Goal: Transaction & Acquisition: Purchase product/service

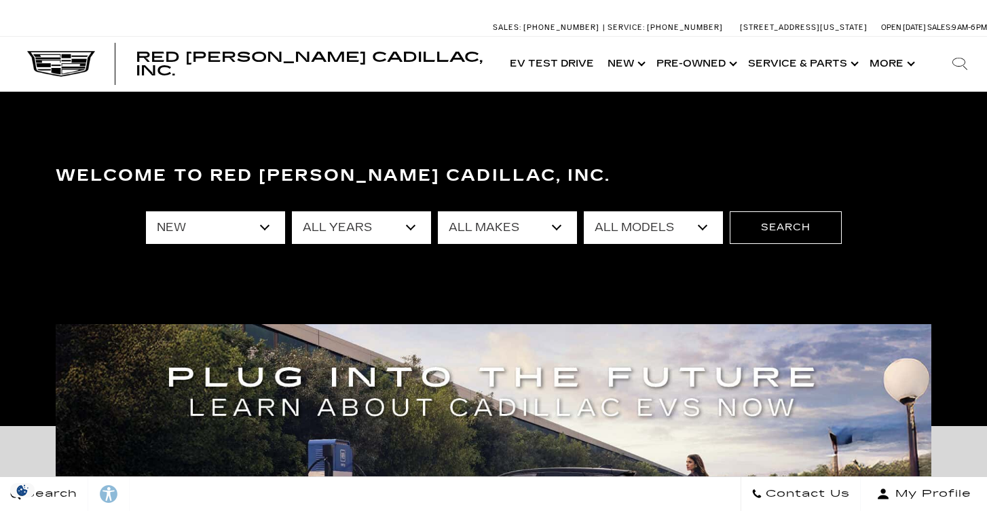
select select "New"
select select "Cadillac"
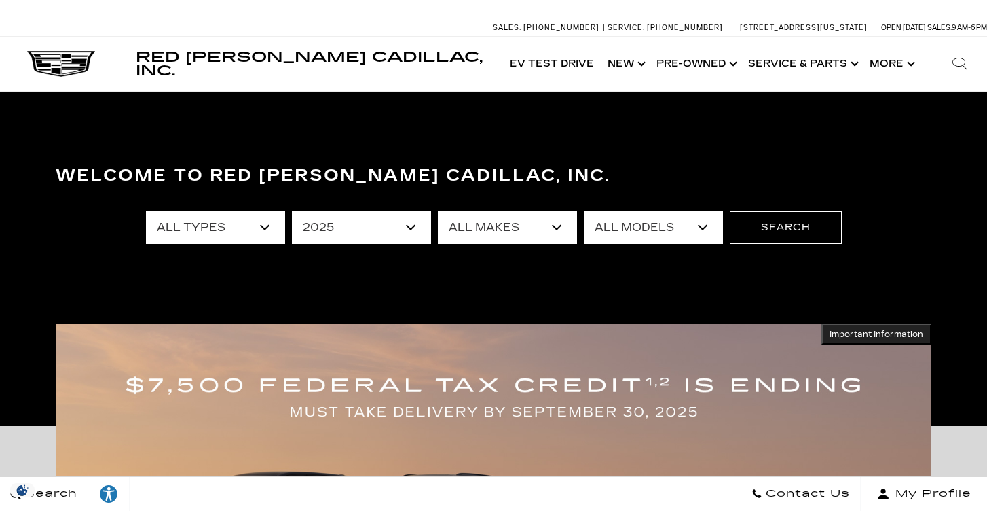
select select "2024"
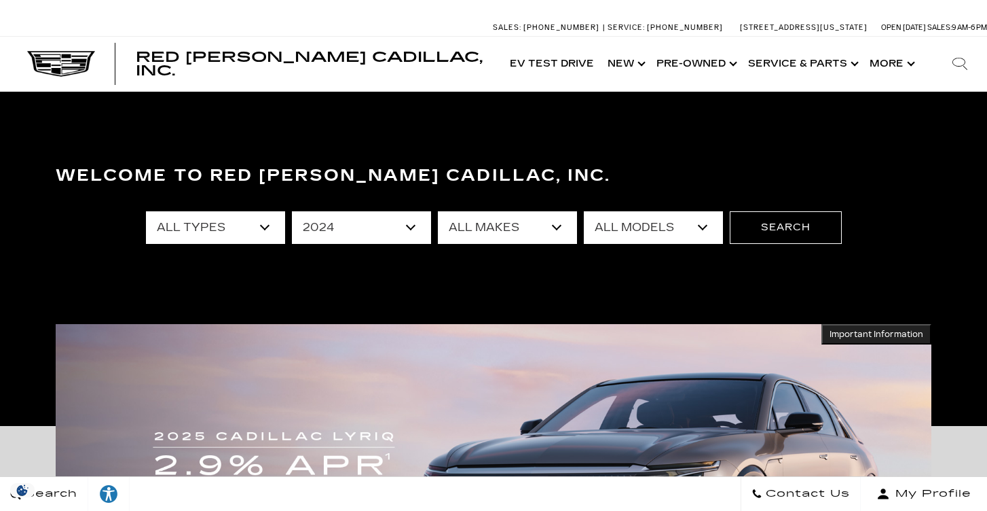
select select "CT4"
click at [780, 227] on button "Search" at bounding box center [786, 227] width 112 height 33
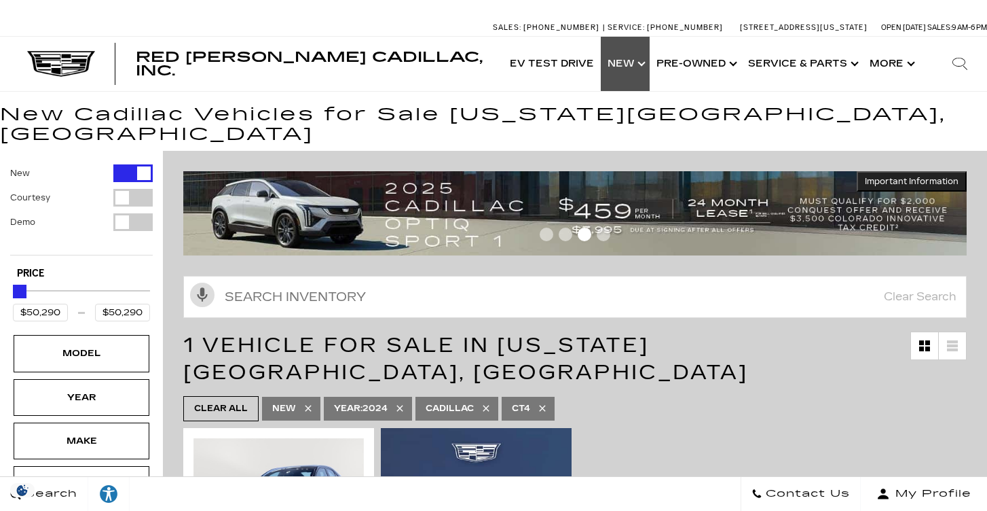
click at [627, 65] on link "Show New" at bounding box center [625, 64] width 49 height 54
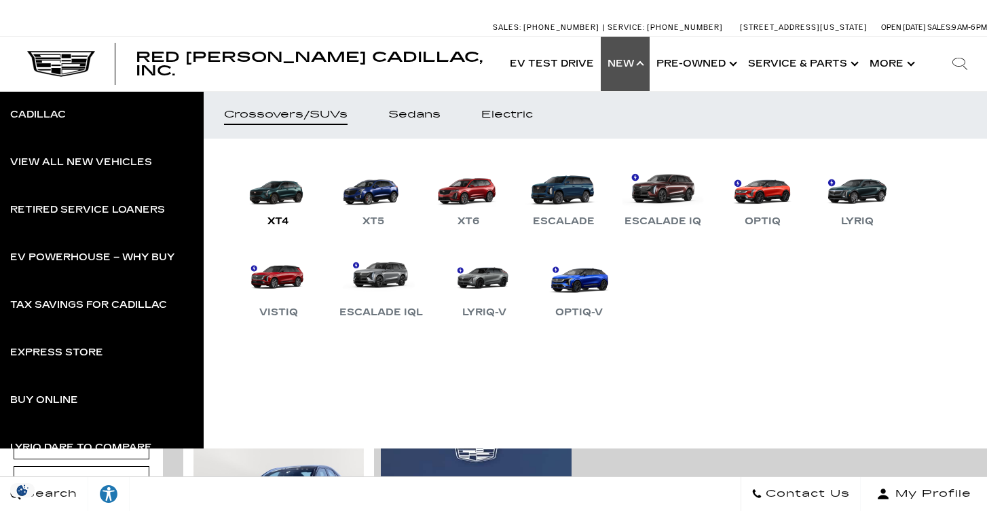
click at [280, 189] on link "XT4" at bounding box center [278, 194] width 81 height 71
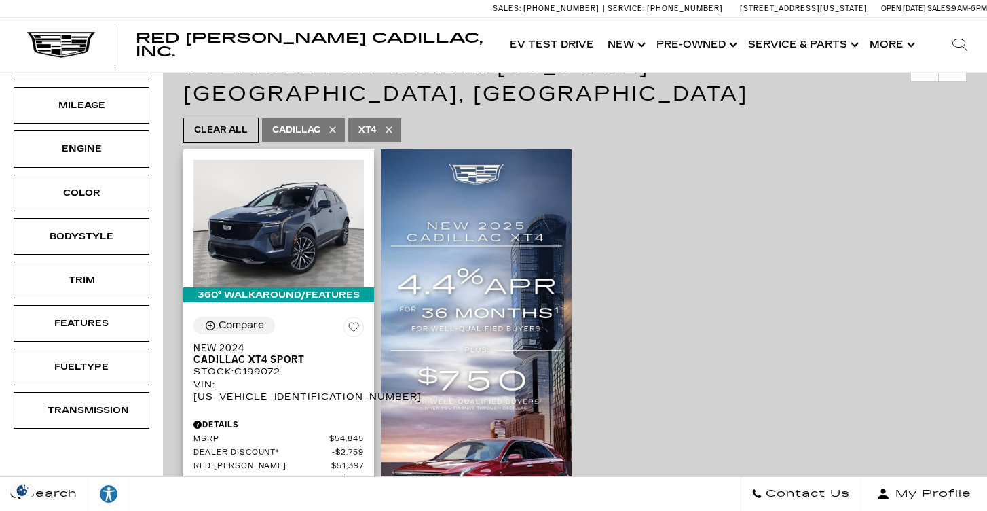
scroll to position [215, 0]
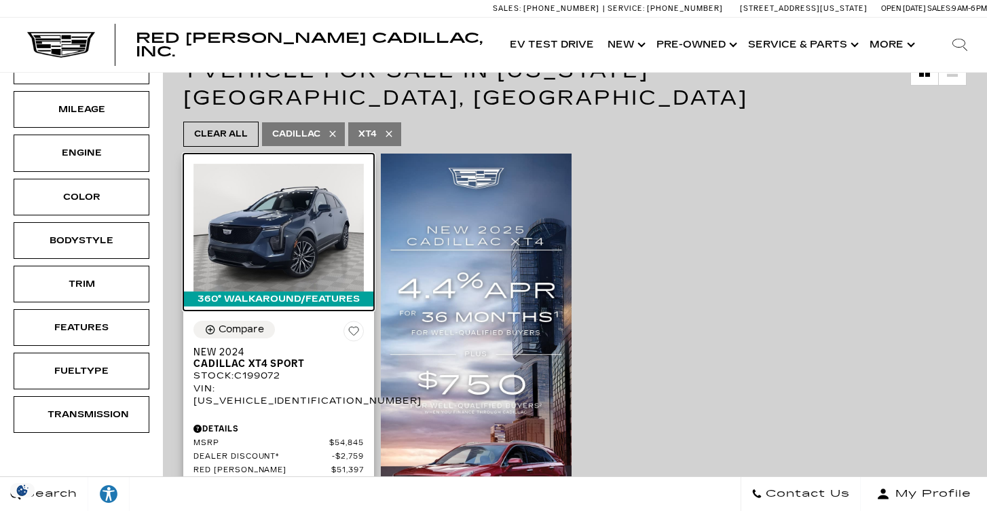
click at [306, 219] on img at bounding box center [279, 228] width 170 height 128
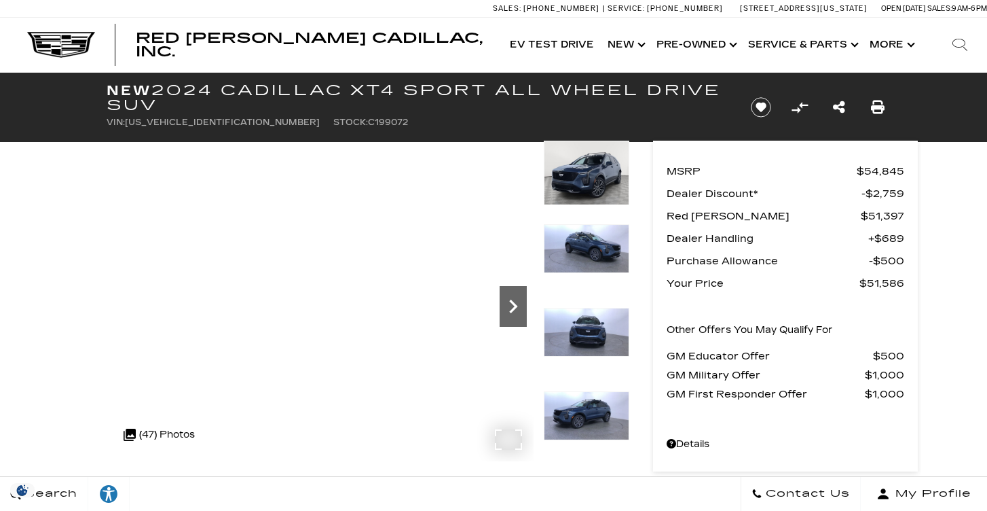
click at [517, 305] on icon "Next" at bounding box center [513, 306] width 27 height 27
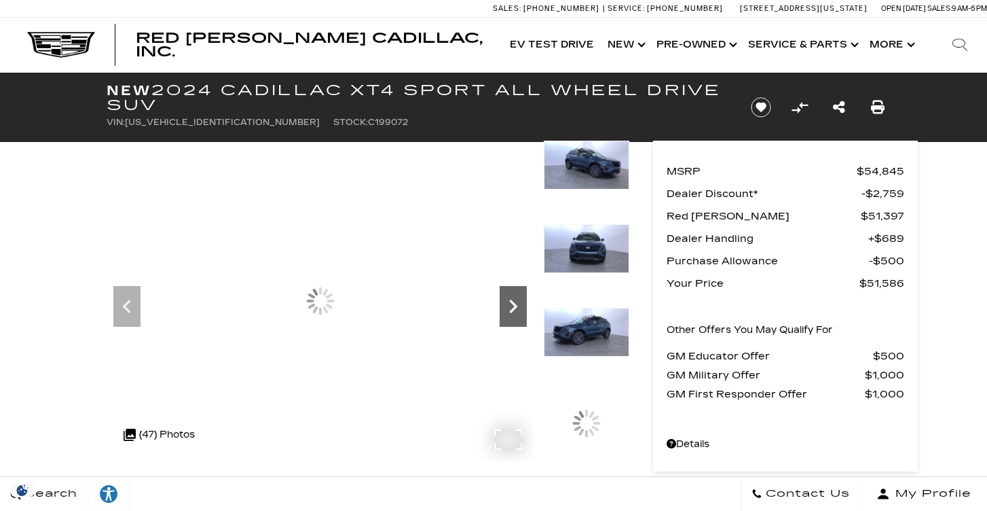
click at [517, 305] on icon "Next" at bounding box center [513, 306] width 27 height 27
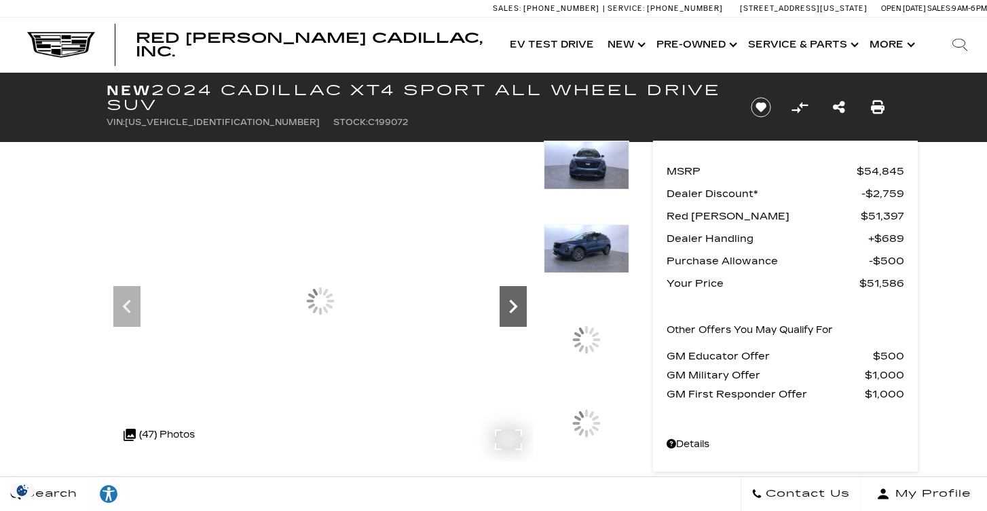
click at [517, 305] on icon "Next" at bounding box center [513, 306] width 27 height 27
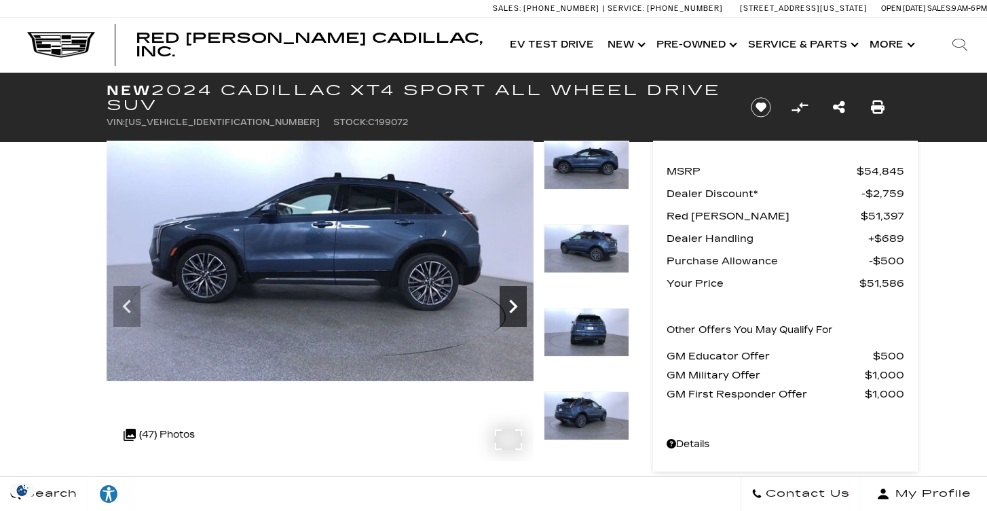
click at [517, 295] on icon "Next" at bounding box center [513, 306] width 27 height 27
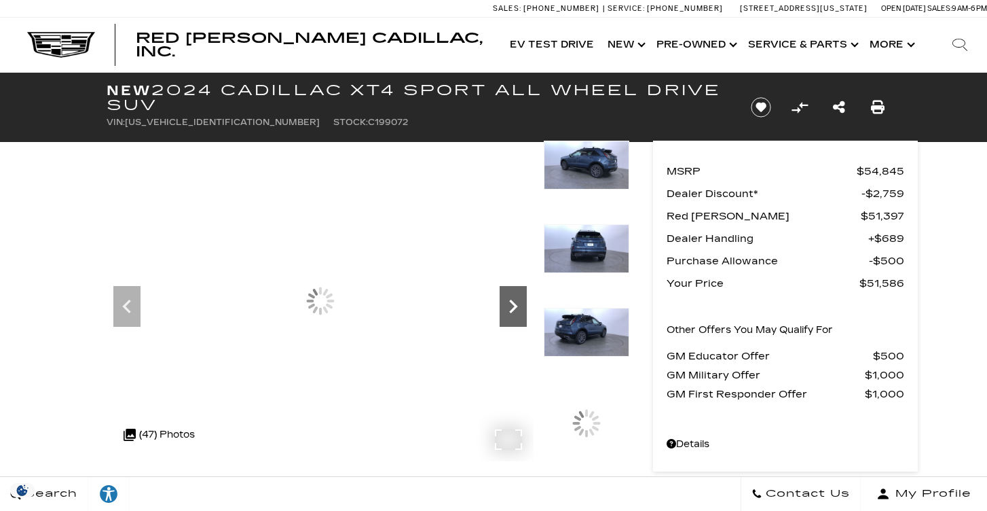
click at [517, 295] on icon "Next" at bounding box center [513, 306] width 27 height 27
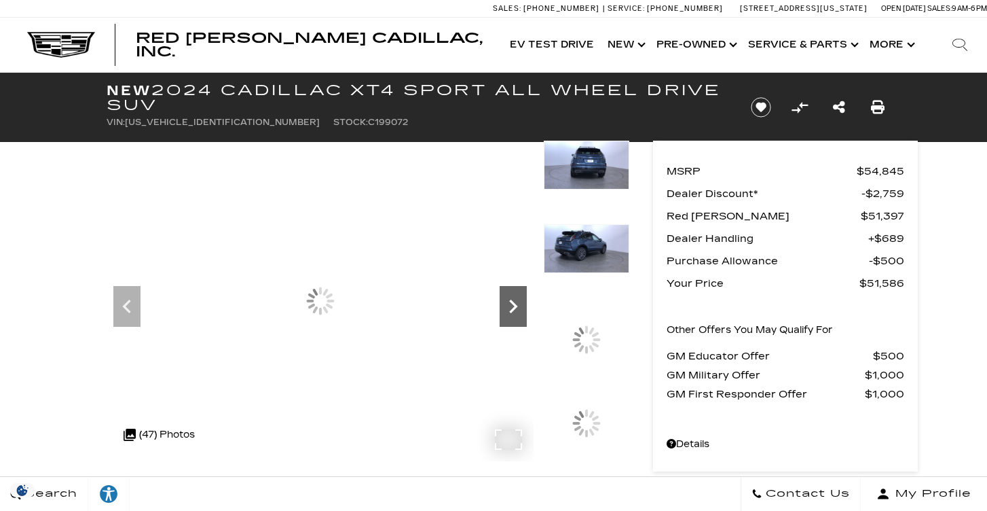
click at [517, 295] on icon "Next" at bounding box center [513, 306] width 27 height 27
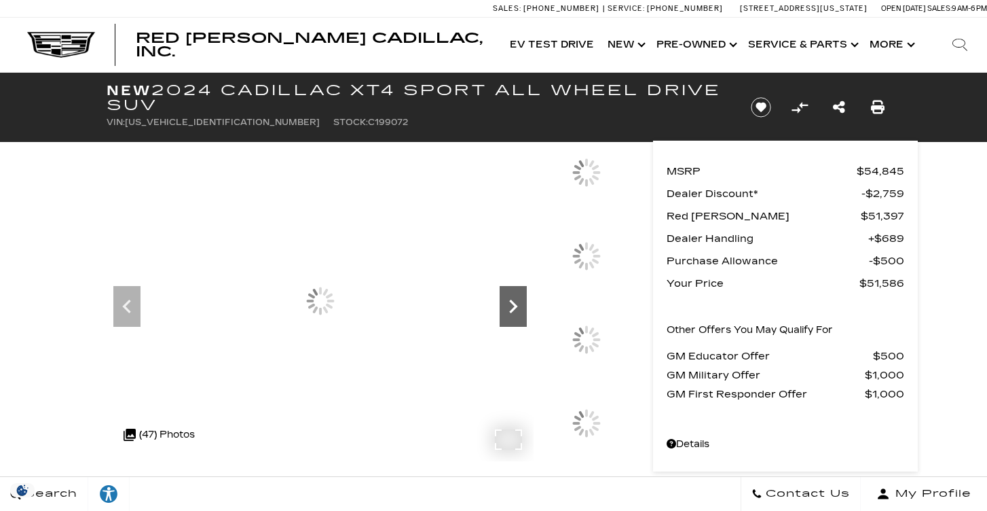
click at [517, 295] on icon "Next" at bounding box center [513, 306] width 27 height 27
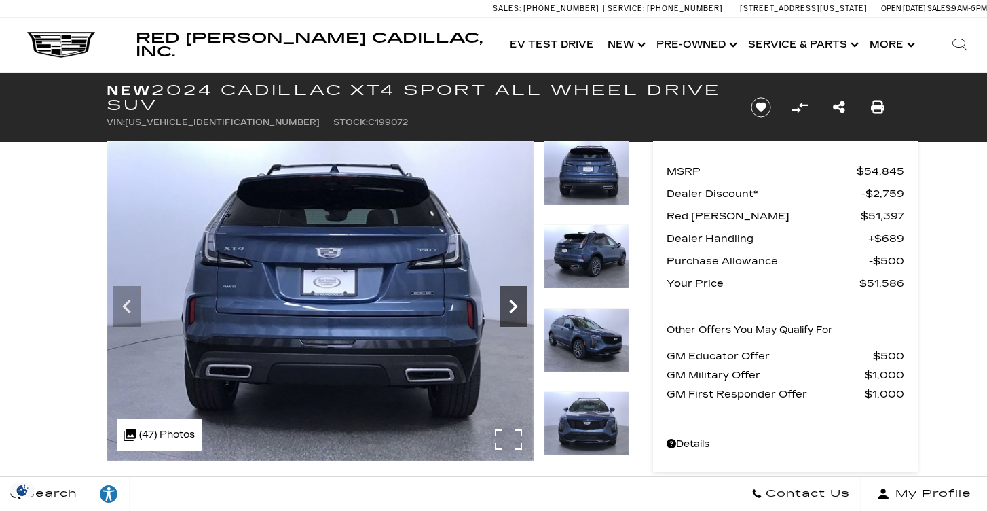
click at [515, 299] on icon "Next" at bounding box center [513, 306] width 27 height 27
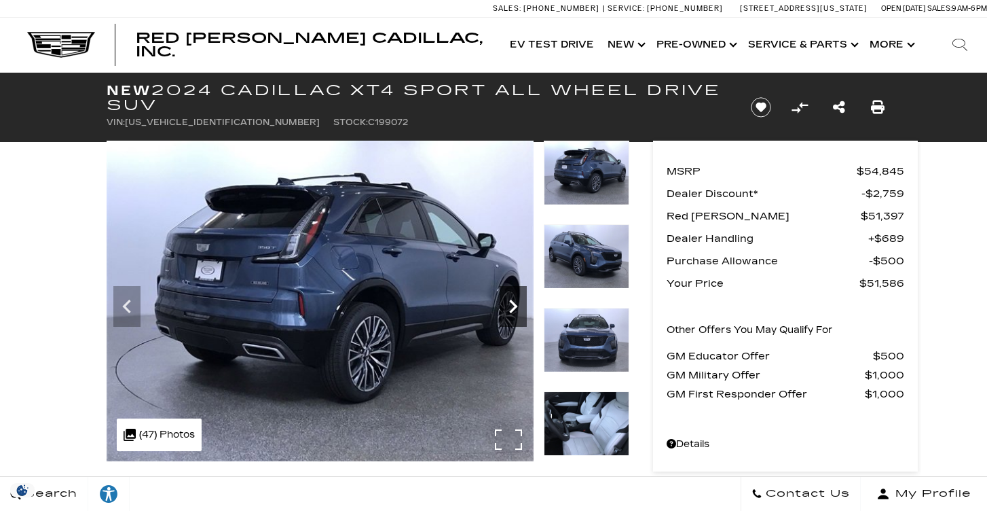
click at [517, 306] on icon "Next" at bounding box center [513, 306] width 8 height 14
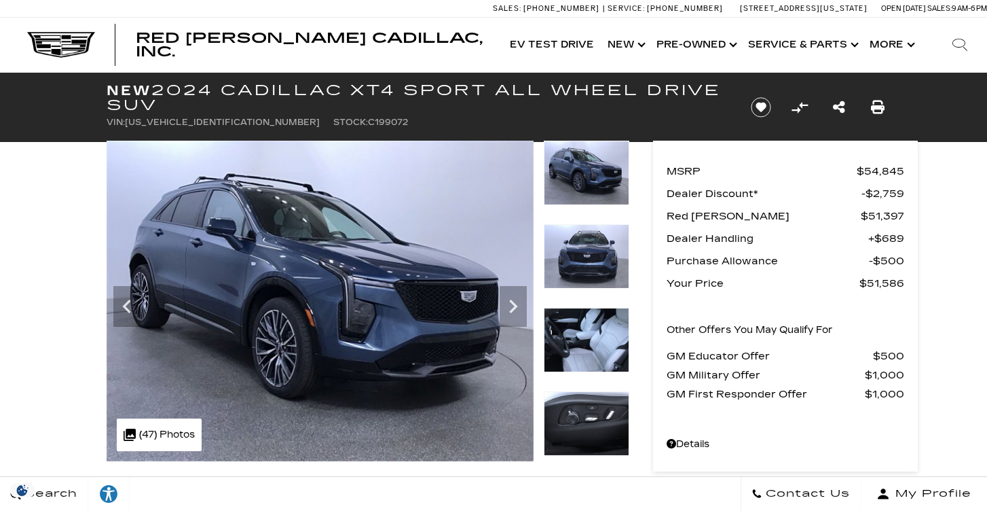
click at [587, 334] on img at bounding box center [587, 340] width 86 height 65
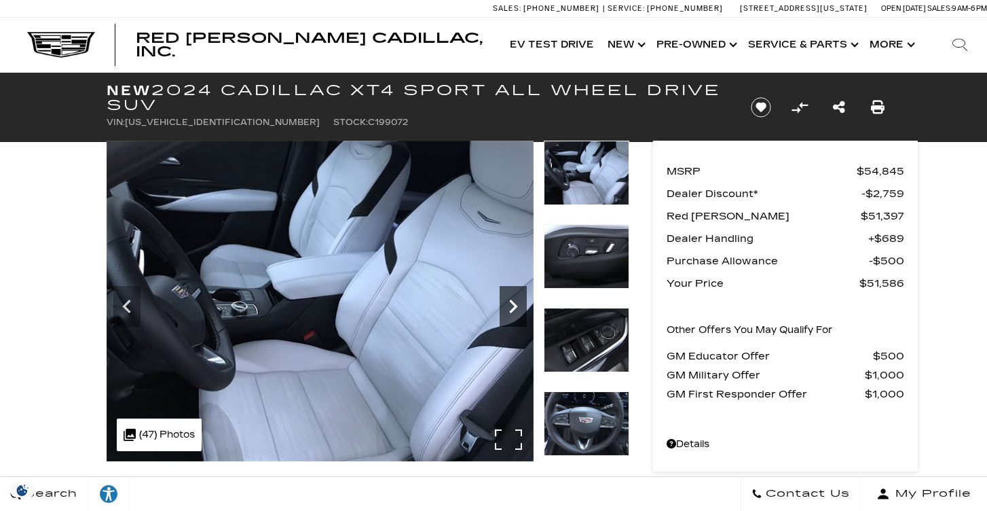
click at [516, 306] on icon "Next" at bounding box center [513, 306] width 8 height 14
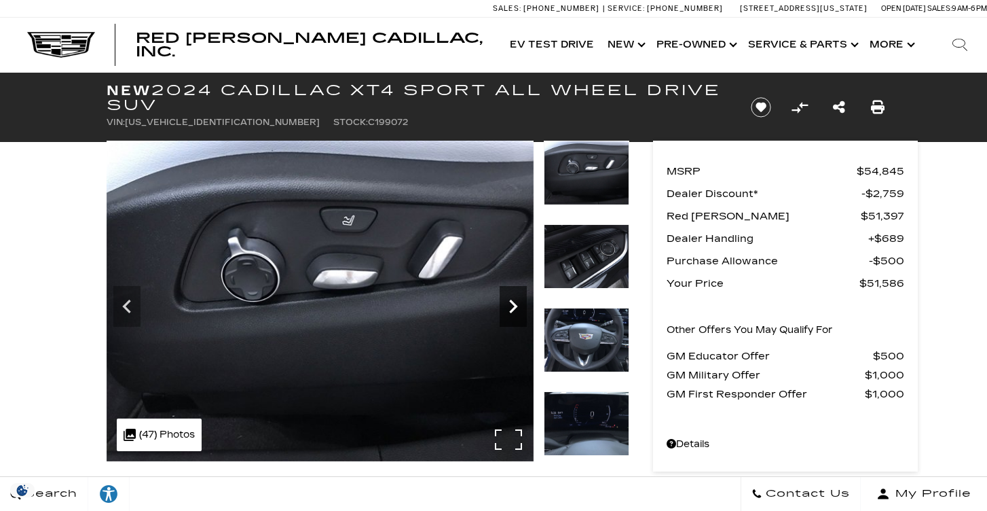
click at [515, 306] on icon "Next" at bounding box center [513, 306] width 27 height 27
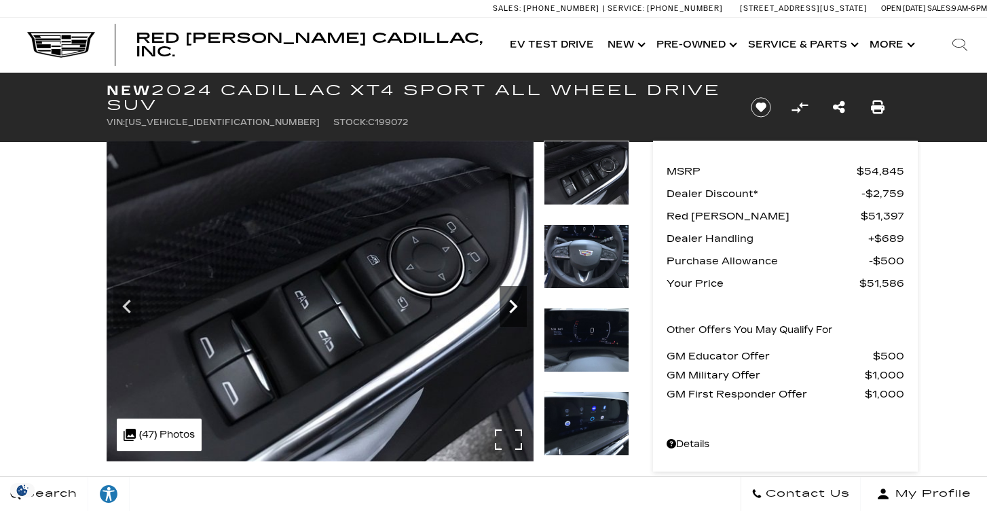
click at [515, 306] on icon "Next" at bounding box center [513, 306] width 8 height 14
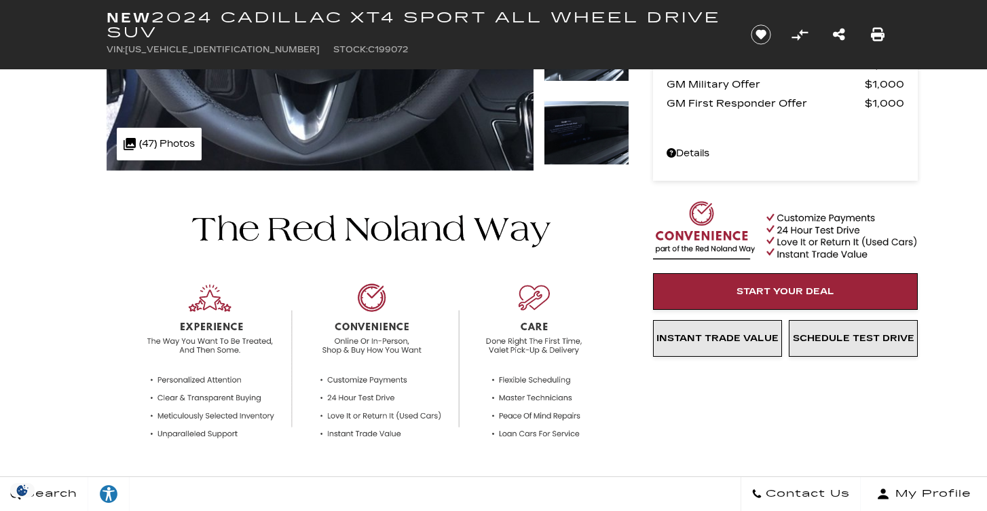
scroll to position [313, 0]
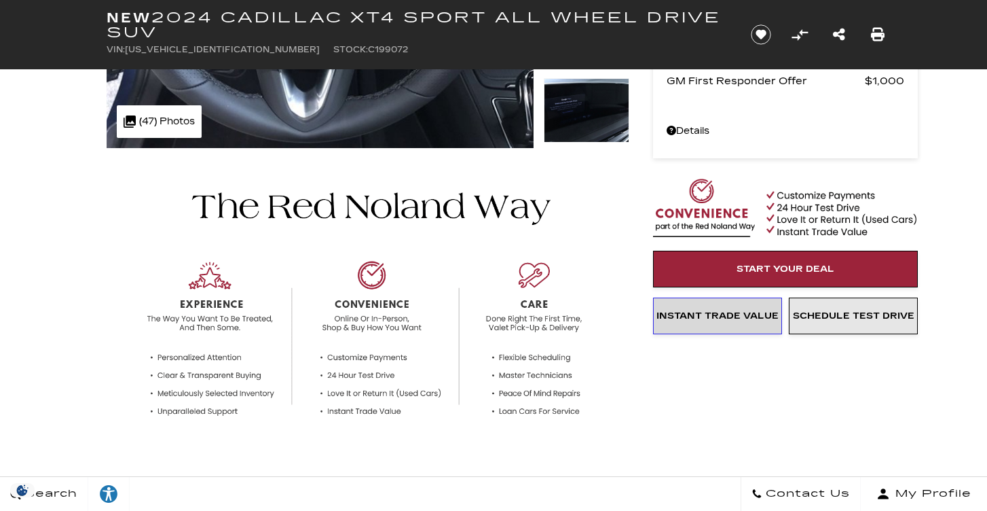
click at [716, 314] on span "Instant Trade Value" at bounding box center [718, 315] width 122 height 11
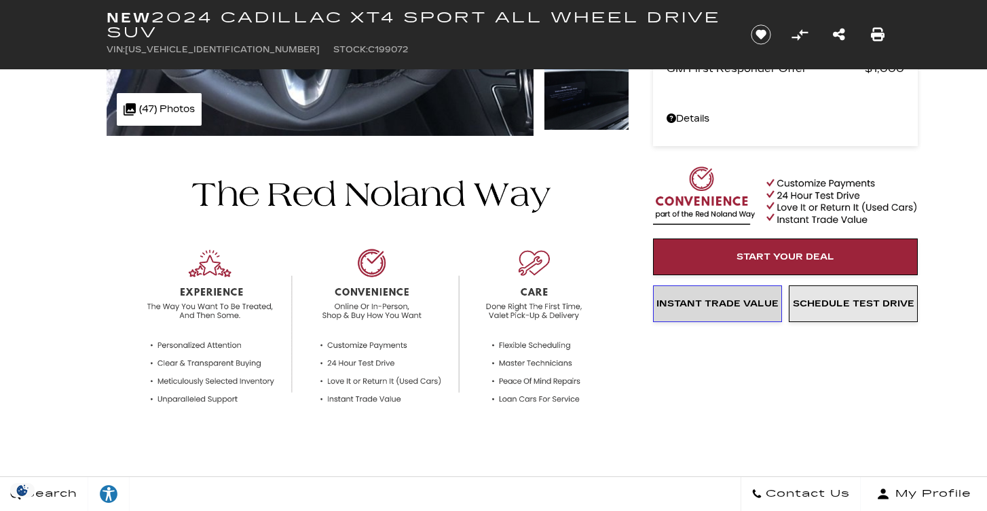
scroll to position [337, 0]
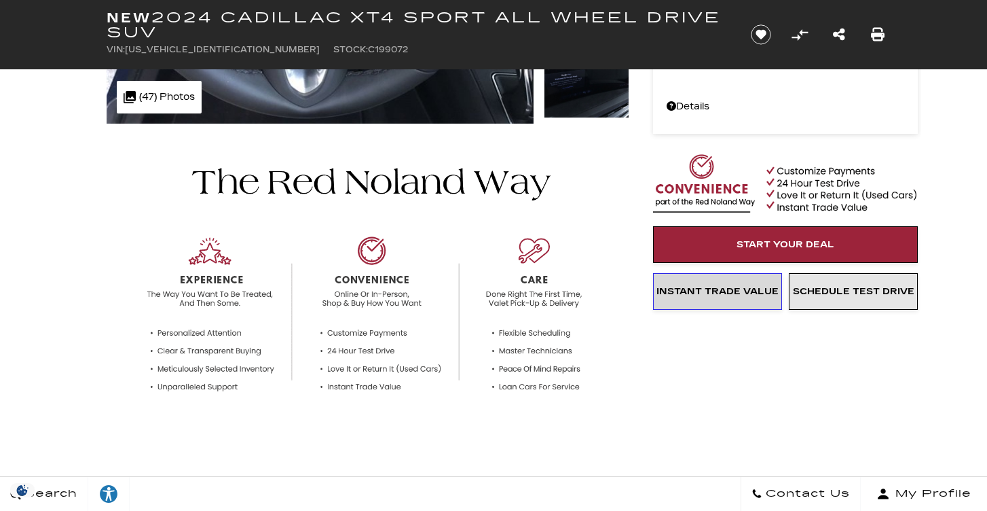
click at [712, 289] on span "Instant Trade Value" at bounding box center [718, 291] width 122 height 11
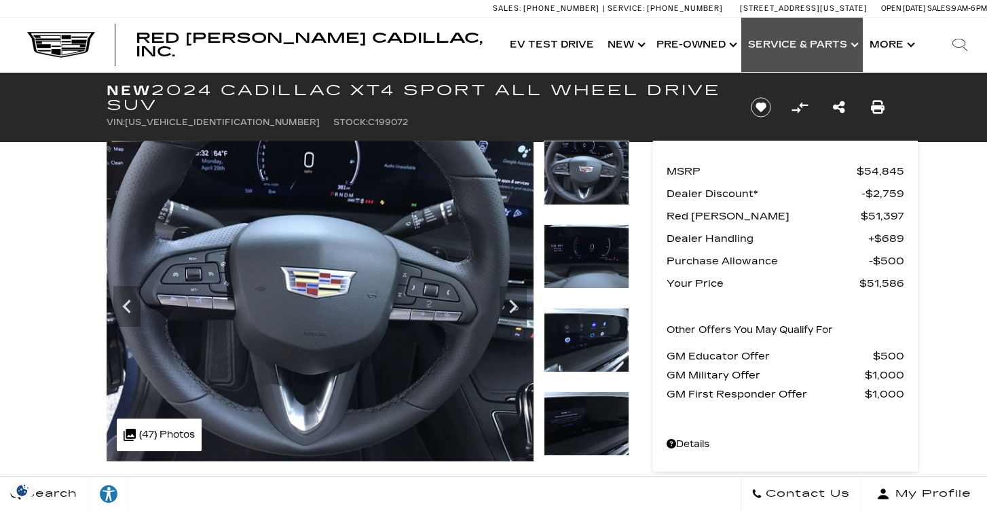
scroll to position [0, 0]
